Goal: Information Seeking & Learning: Learn about a topic

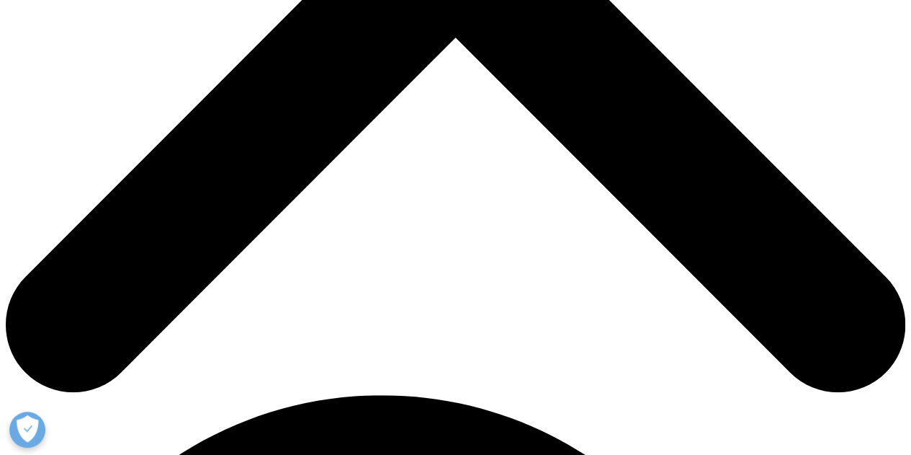
scroll to position [605, 0]
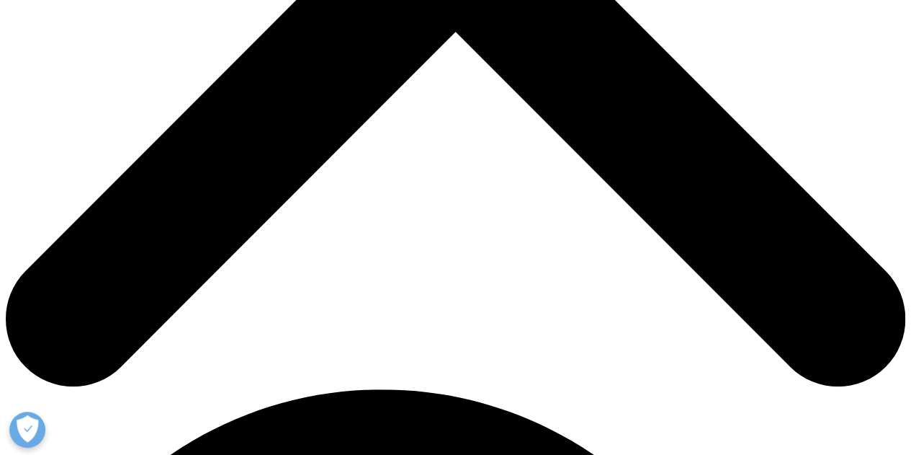
scroll to position [547, 0]
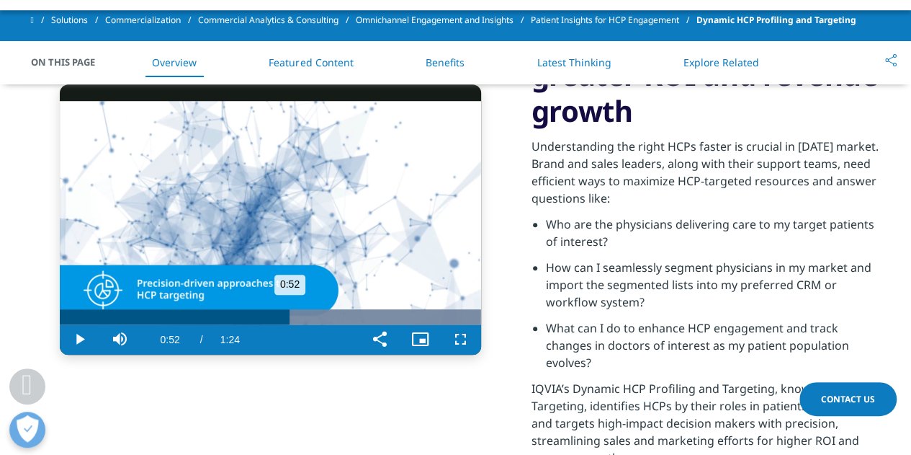
click at [318, 316] on div "Progress Bar" at bounding box center [319, 316] width 322 height 15
click at [361, 318] on div "Progress Bar" at bounding box center [319, 316] width 322 height 15
click at [408, 316] on div "Progress Bar" at bounding box center [319, 316] width 322 height 15
click at [432, 316] on div "Progress Bar" at bounding box center [319, 316] width 322 height 15
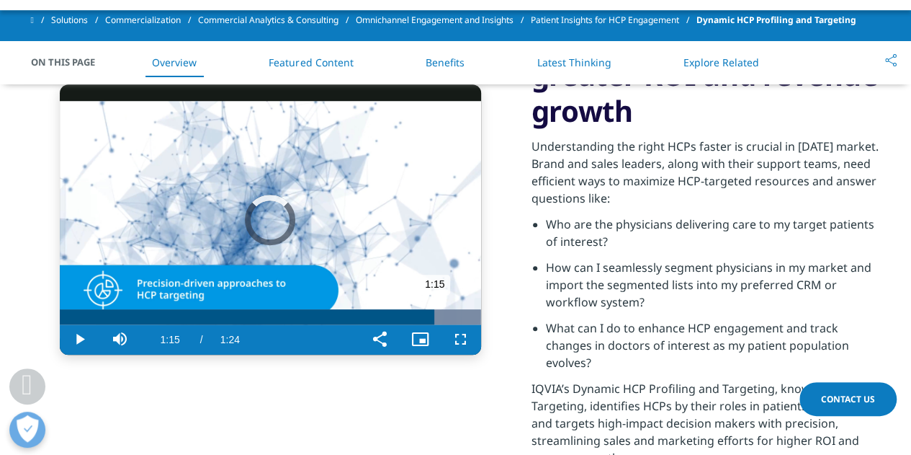
click at [468, 315] on div "Progress Bar" at bounding box center [319, 316] width 322 height 15
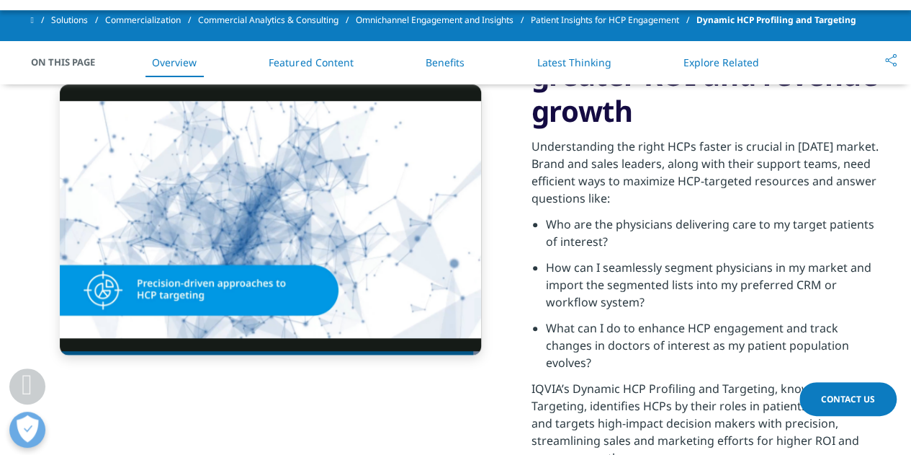
click at [495, 310] on div "Video Player is loading. Play Video Pause Skip Backward Skip Forward Mute Curre…" at bounding box center [270, 218] width 479 height 269
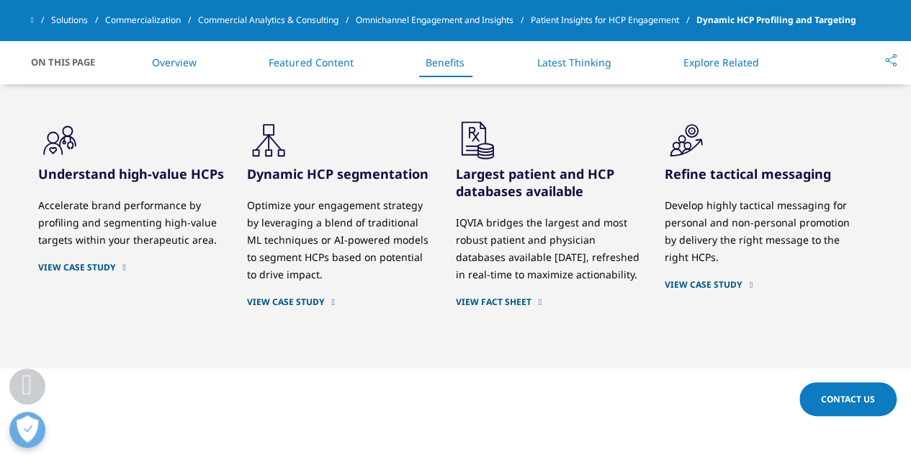
scroll to position [1758, 0]
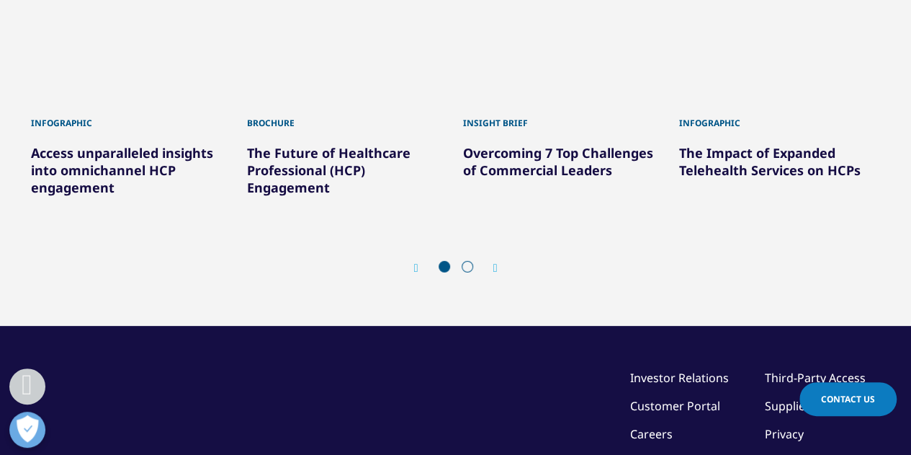
scroll to position [4783, 0]
